Goal: Task Accomplishment & Management: Manage account settings

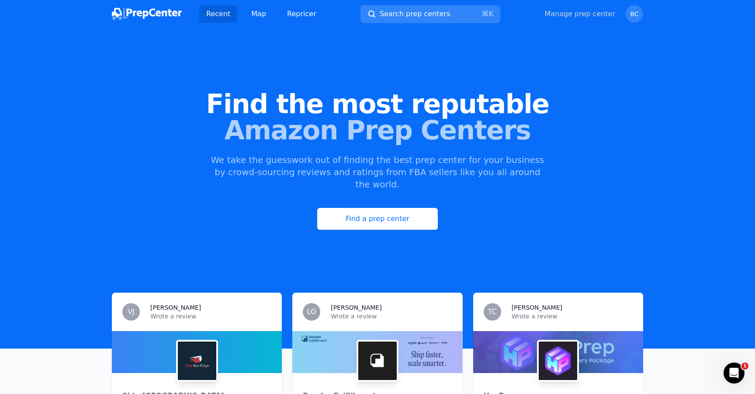
click at [602, 14] on link "Manage prep center" at bounding box center [580, 14] width 71 height 10
click at [580, 15] on link "Manage prep center" at bounding box center [580, 14] width 71 height 10
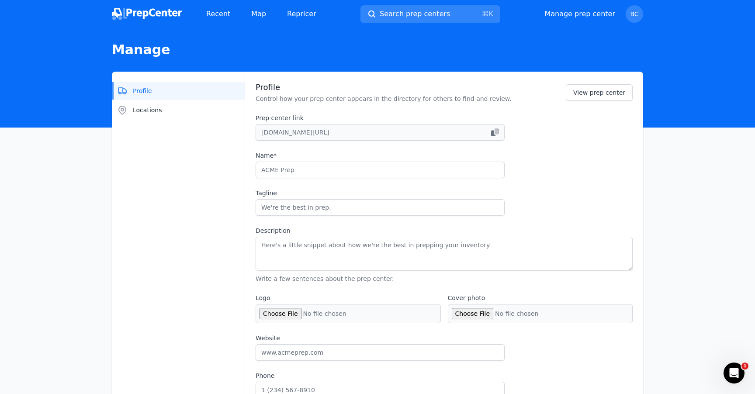
type input "Black Box Preps"
type input "Your prep partner for FBA & beyond"
type textarea "Black Box Prep Center helps Amazon sellers save time and money with fast, relia…"
type input "[DOMAIN_NAME]"
type input "2016286391"
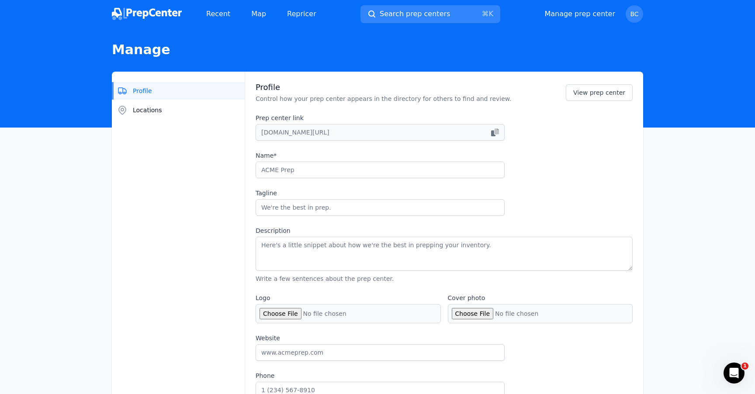
type input "[EMAIL_ADDRESS][DOMAIN_NAME]"
checkbox input "true"
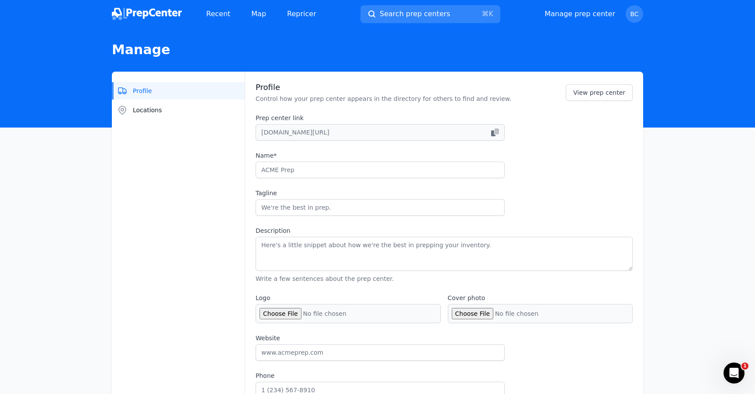
checkbox input "true"
select select "24to48"
type input "blackboxprepco"
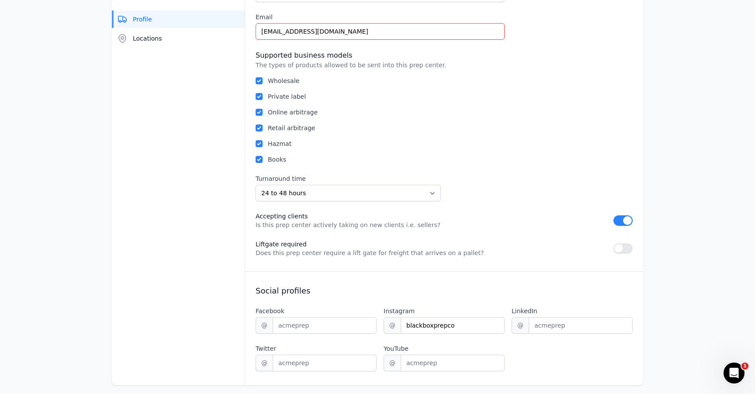
scroll to position [511, 0]
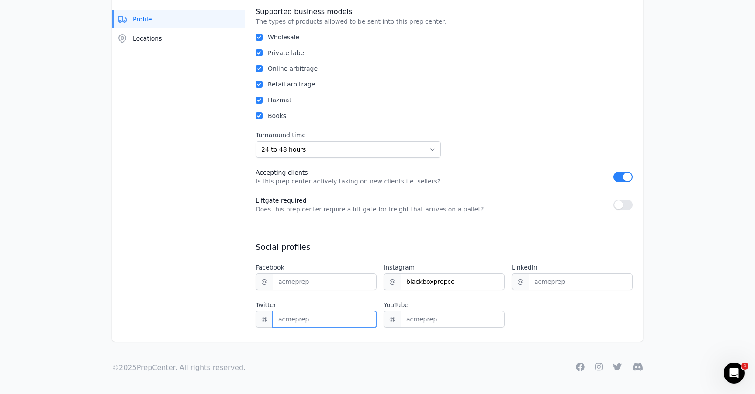
click at [340, 321] on input "Twitter" at bounding box center [325, 319] width 104 height 17
paste input "[URL][DOMAIN_NAME]"
type input "[URL][DOMAIN_NAME]"
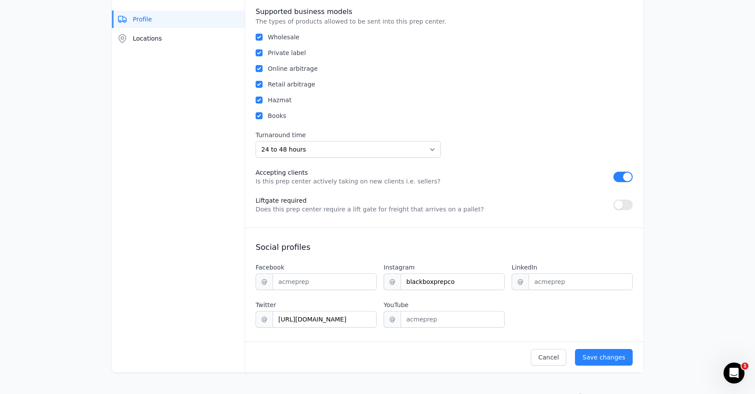
click at [355, 302] on label "Twitter" at bounding box center [316, 305] width 121 height 9
click at [355, 311] on input "[URL][DOMAIN_NAME]" at bounding box center [325, 319] width 104 height 17
click at [357, 293] on div "Facebook @ Instagram @ blackboxprepco LinkedIn @ Twitter @ [URL][DOMAIN_NAME] Y…" at bounding box center [444, 295] width 377 height 65
click at [614, 361] on div "Save changes" at bounding box center [604, 357] width 43 height 9
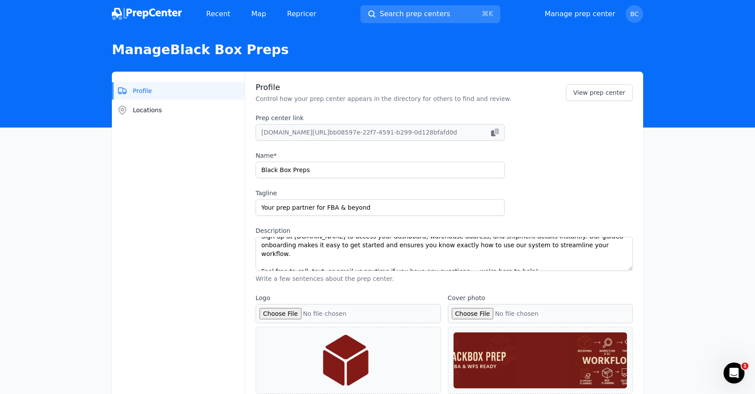
scroll to position [0, 0]
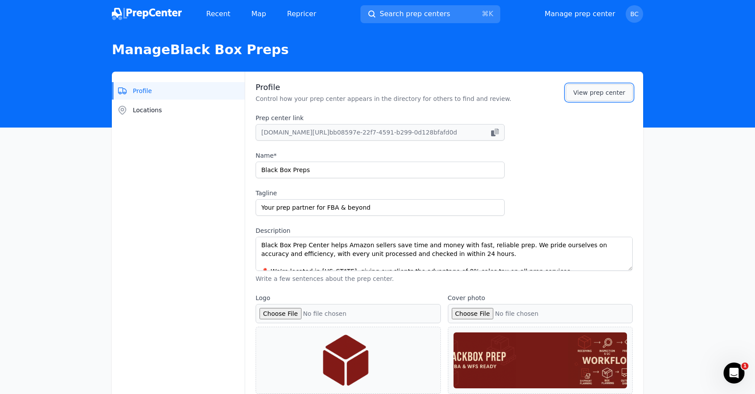
click at [592, 96] on link "View prep center" at bounding box center [599, 92] width 67 height 17
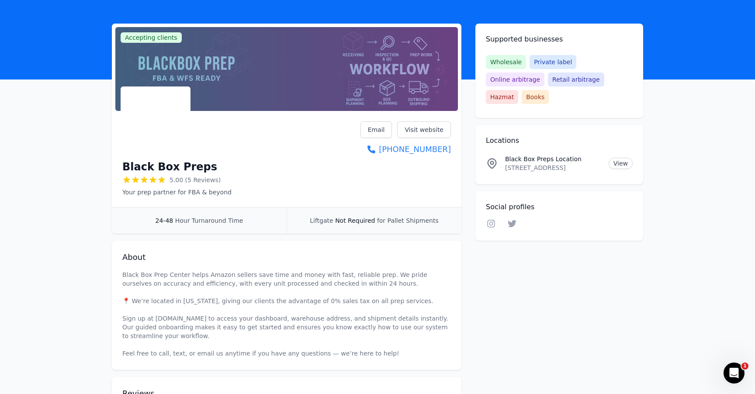
scroll to position [17, 0]
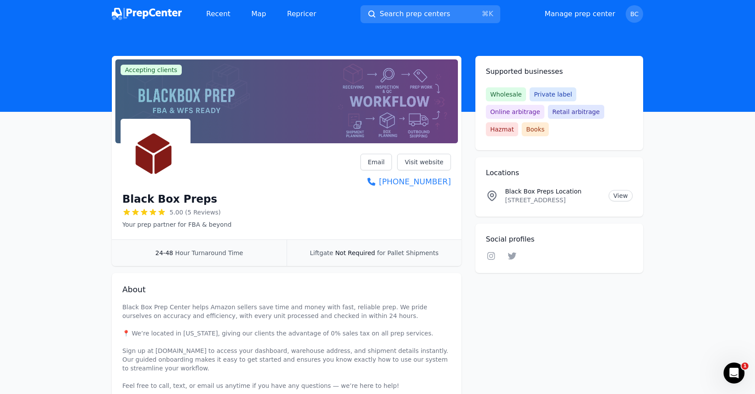
select select "24to48"
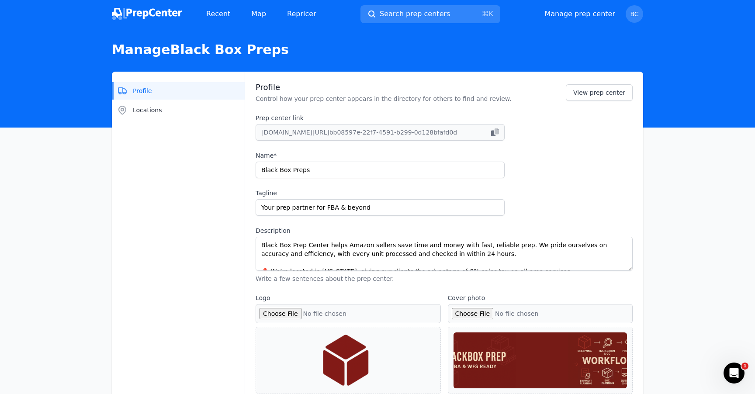
click at [184, 99] on button "Profile" at bounding box center [178, 90] width 133 height 17
click at [184, 107] on button "Locations" at bounding box center [178, 109] width 133 height 17
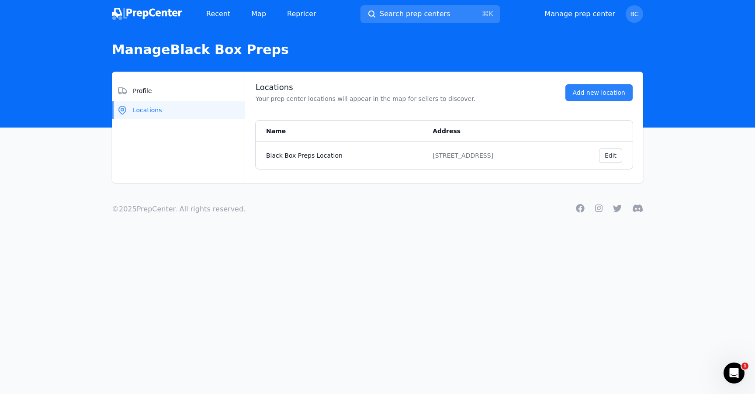
click at [154, 25] on div "Recent Map Repricer Search prep centers ⌘ K Open main menu Manage prep center O…" at bounding box center [378, 14] width 532 height 28
click at [153, 19] on img at bounding box center [147, 14] width 70 height 12
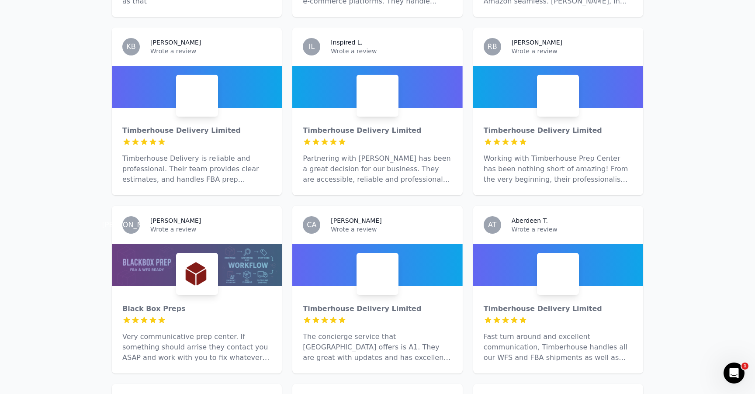
scroll to position [896, 0]
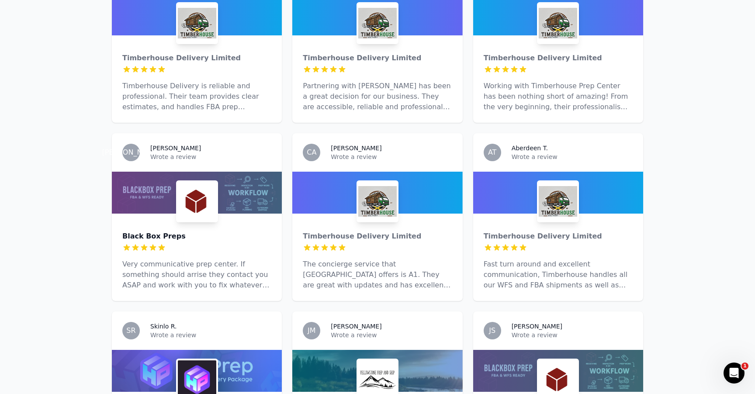
click at [237, 231] on div "Black Box Preps" at bounding box center [196, 236] width 149 height 10
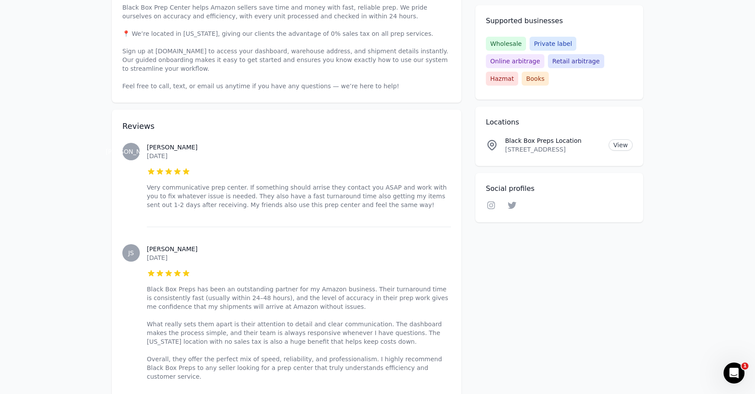
scroll to position [340, 0]
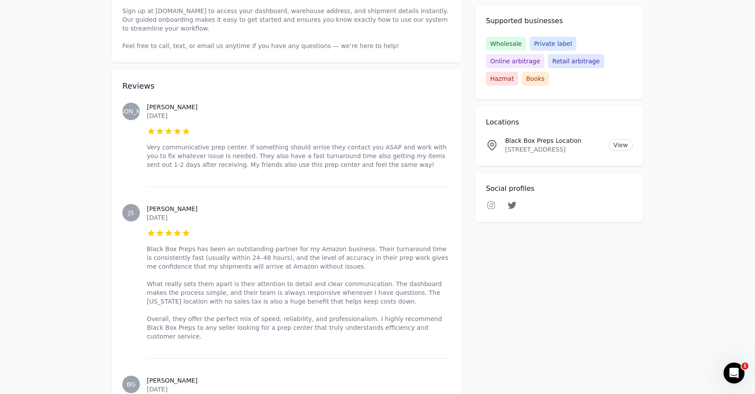
click at [516, 201] on icon at bounding box center [512, 205] width 10 height 9
click at [491, 201] on icon at bounding box center [491, 205] width 10 height 9
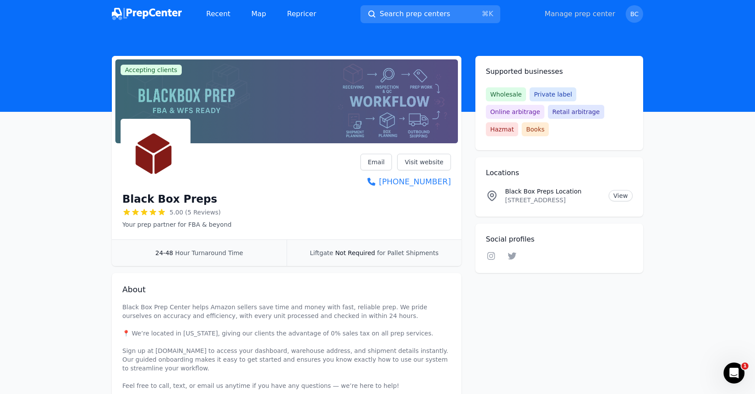
click at [586, 15] on link "Manage prep center" at bounding box center [580, 14] width 71 height 10
click at [590, 9] on link "Manage prep center" at bounding box center [580, 14] width 71 height 10
click at [581, 21] on div "Manage prep center Open user menu BC" at bounding box center [594, 13] width 99 height 17
click at [582, 17] on link "Manage prep center" at bounding box center [580, 14] width 71 height 10
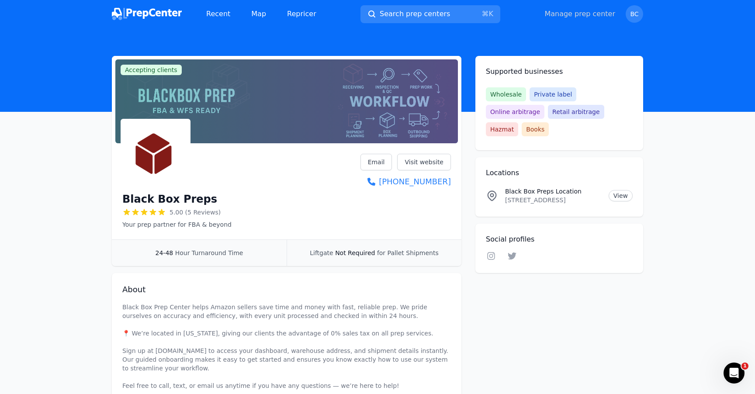
click at [582, 17] on link "Manage prep center" at bounding box center [580, 14] width 71 height 10
click at [564, 17] on link "Manage prep center" at bounding box center [580, 14] width 71 height 10
click at [561, 16] on link "Manage prep center" at bounding box center [580, 14] width 71 height 10
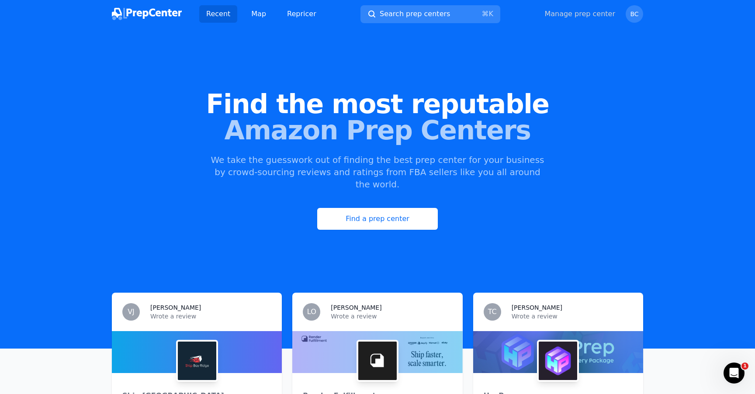
click at [582, 10] on link "Manage prep center" at bounding box center [580, 14] width 71 height 10
click at [580, 21] on div "Manage prep center Open user menu BC" at bounding box center [594, 13] width 99 height 17
click at [580, 12] on link "Manage prep center" at bounding box center [580, 14] width 71 height 10
select select "24to48"
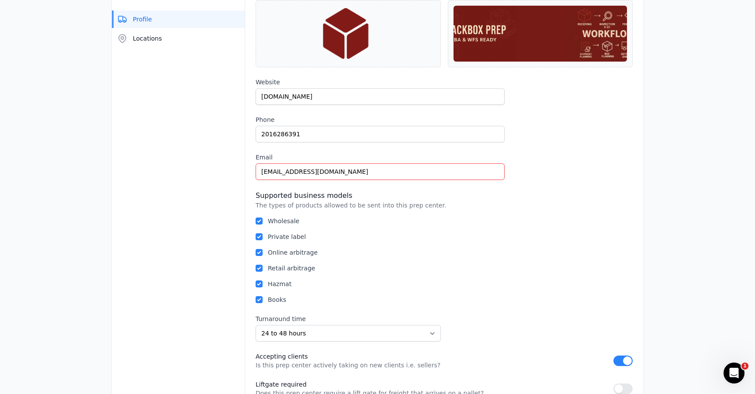
scroll to position [511, 0]
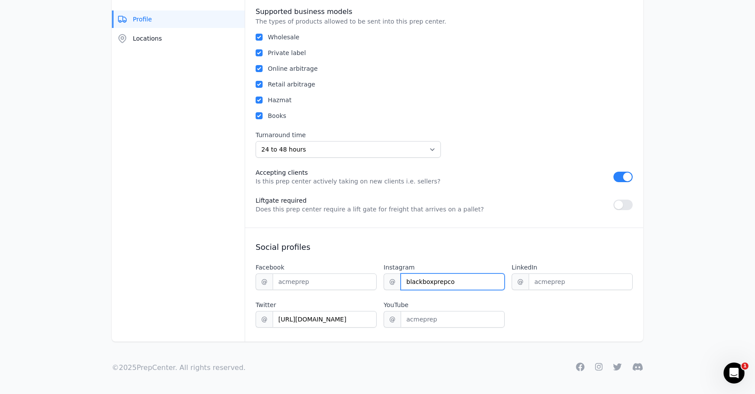
click at [431, 287] on input "blackboxprepco" at bounding box center [453, 282] width 104 height 17
click at [339, 324] on input "[URL][DOMAIN_NAME]" at bounding box center [325, 319] width 104 height 17
click at [319, 319] on input "[URL][DOMAIN_NAME]" at bounding box center [325, 319] width 104 height 17
drag, startPoint x: 317, startPoint y: 319, endPoint x: 241, endPoint y: 318, distance: 76.1
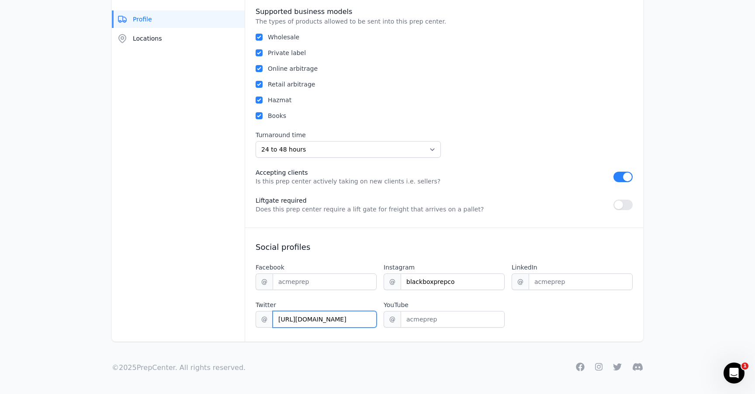
type input "BlackboxPreps"
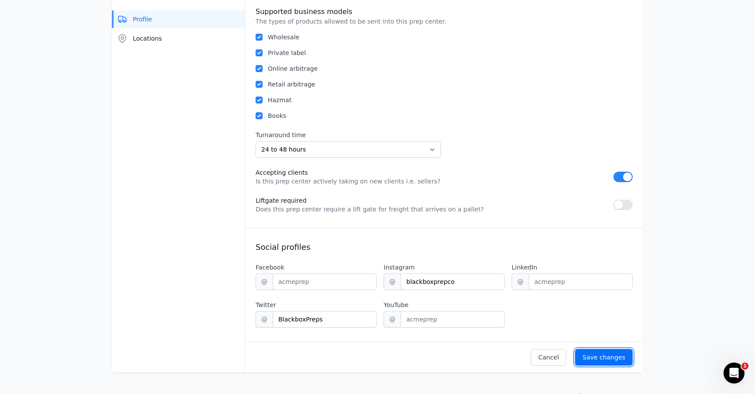
click at [619, 358] on div "Save changes" at bounding box center [604, 357] width 43 height 9
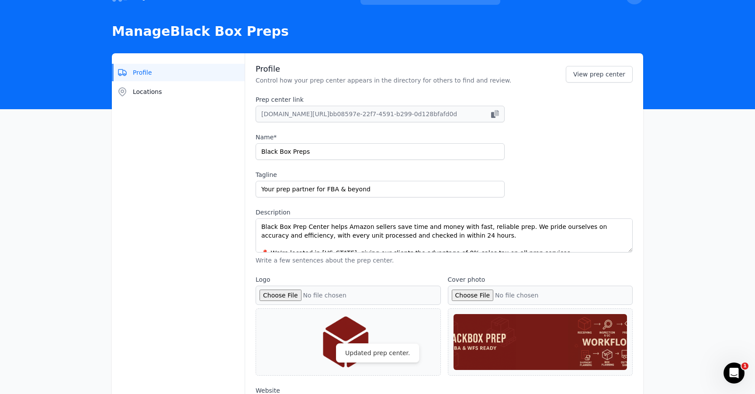
scroll to position [0, 0]
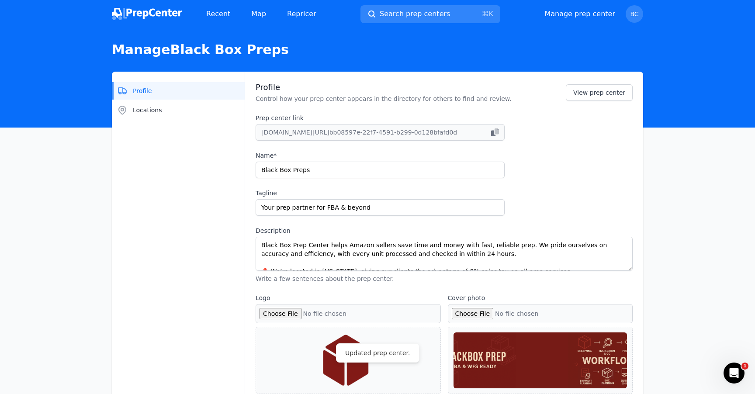
click at [150, 7] on div "Recent Map Repricer" at bounding box center [218, 13] width 212 height 17
click at [159, 13] on img at bounding box center [147, 14] width 70 height 12
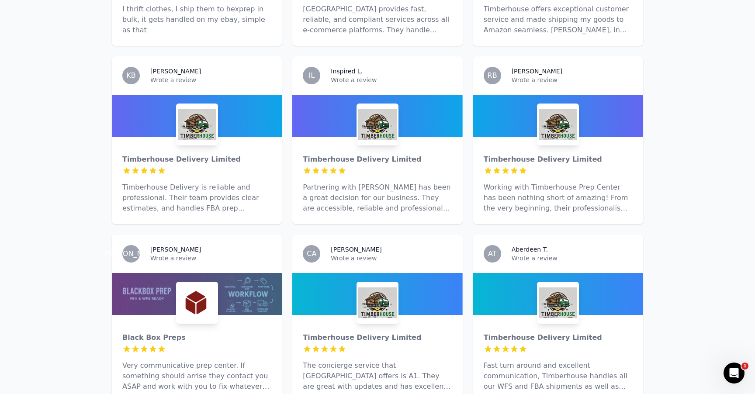
scroll to position [913, 0]
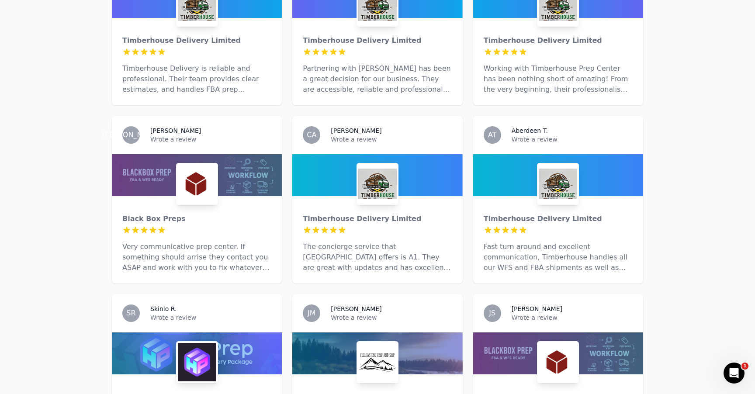
click at [236, 196] on div "Black Box Preps 5 out of 5 stars Very communicative prep center. If something s…" at bounding box center [197, 239] width 170 height 87
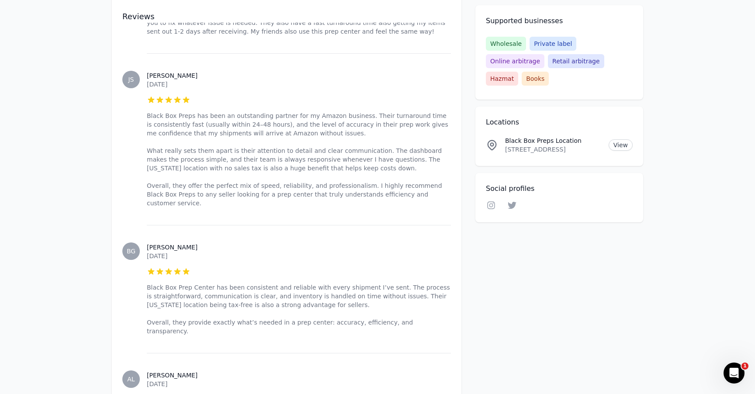
scroll to position [288, 0]
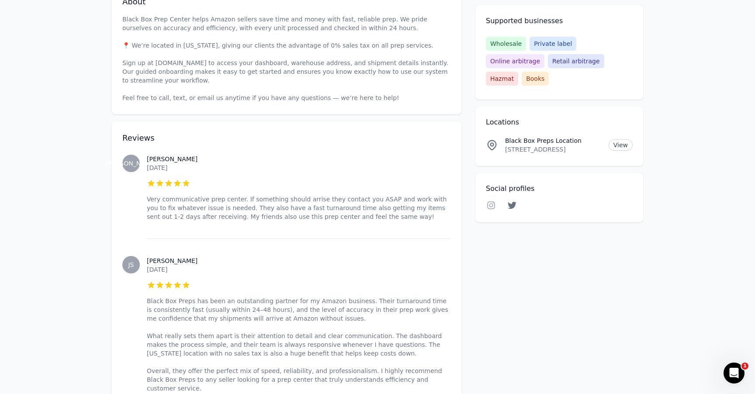
click at [511, 202] on icon at bounding box center [512, 205] width 9 height 7
